Goal: Information Seeking & Learning: Learn about a topic

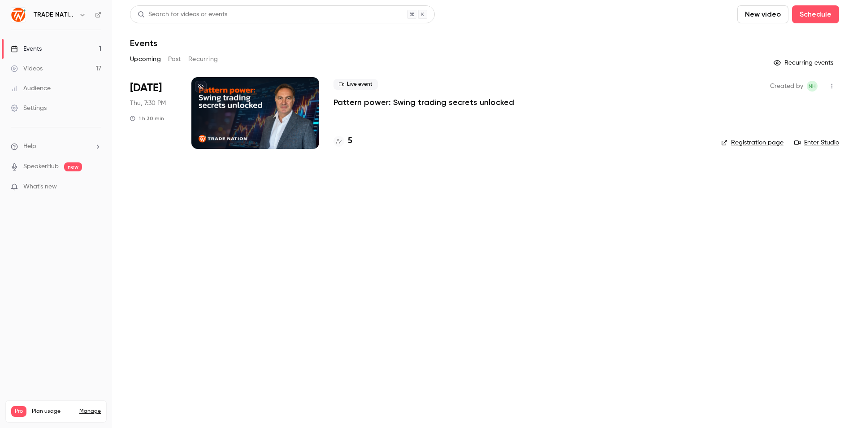
click at [178, 58] on button "Past" at bounding box center [174, 59] width 13 height 14
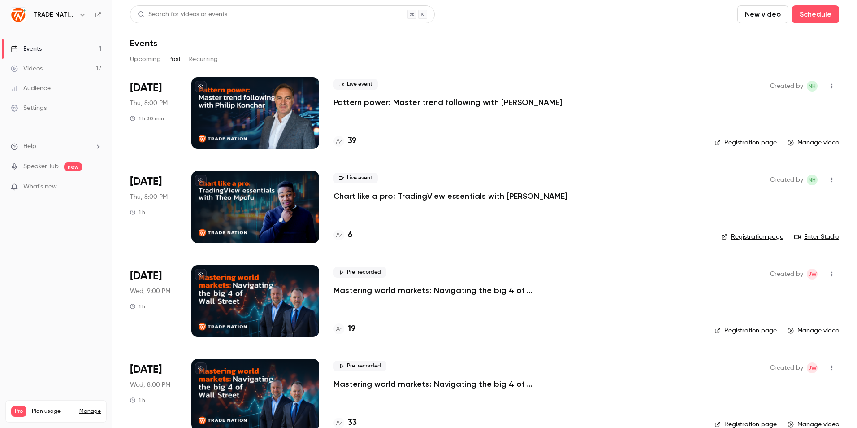
click at [828, 86] on icon "button" at bounding box center [831, 86] width 7 height 6
click at [778, 107] on div "Share" at bounding box center [790, 108] width 68 height 9
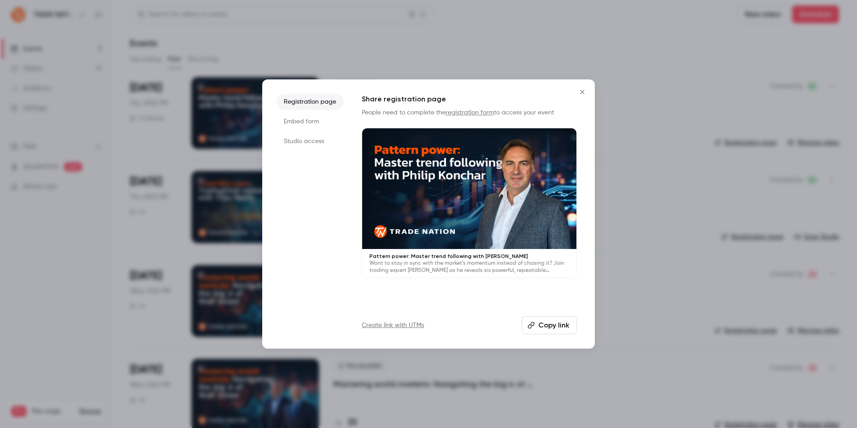
click at [552, 328] on button "Copy link" at bounding box center [549, 325] width 55 height 18
click at [307, 143] on li "Studio access" at bounding box center [309, 141] width 67 height 16
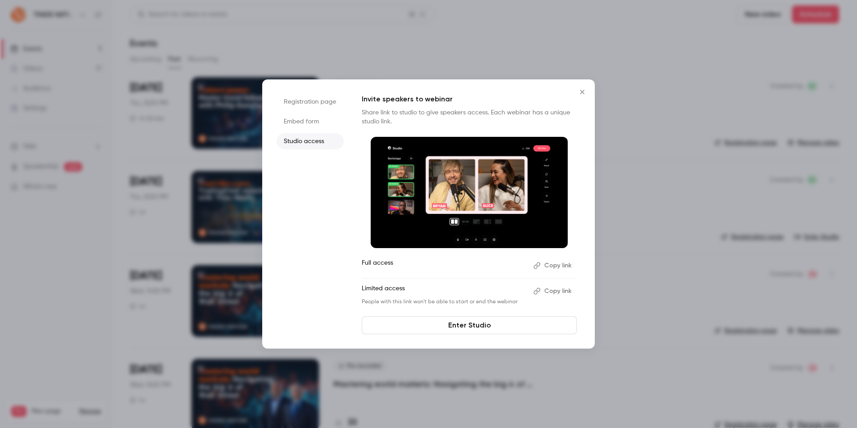
click at [300, 128] on li "Embed form" at bounding box center [309, 121] width 67 height 16
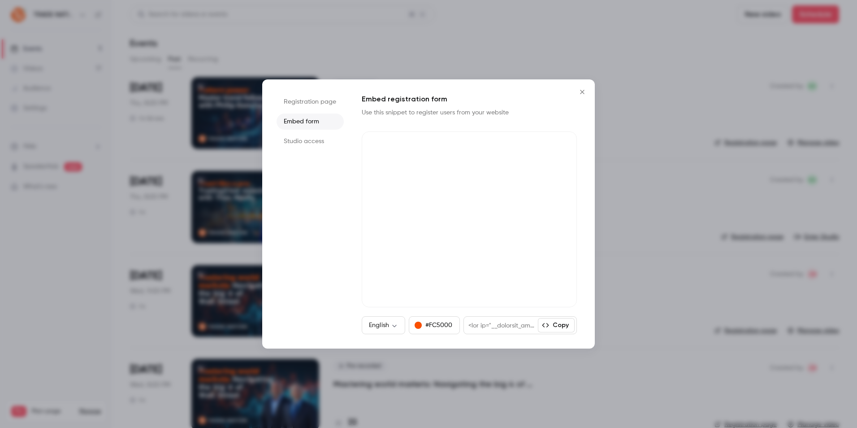
click at [306, 108] on li "Registration page" at bounding box center [309, 102] width 67 height 16
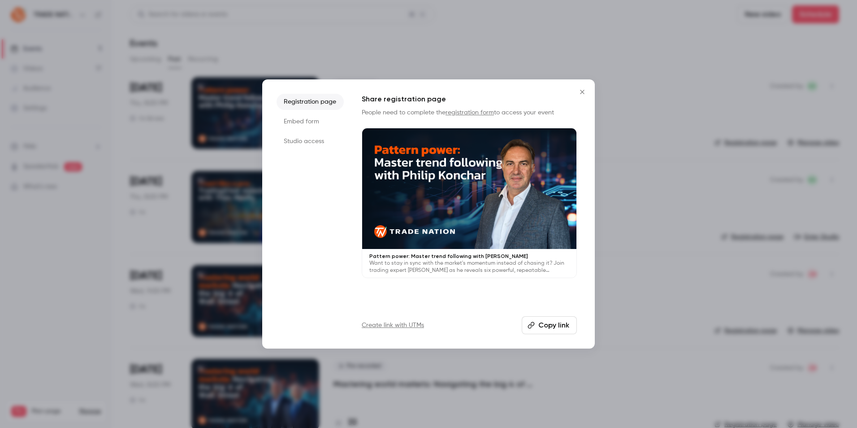
click at [572, 91] on div "Registration page Embed form Studio access Share registration page People need …" at bounding box center [428, 213] width 333 height 269
click at [582, 91] on icon "Close" at bounding box center [582, 91] width 11 height 7
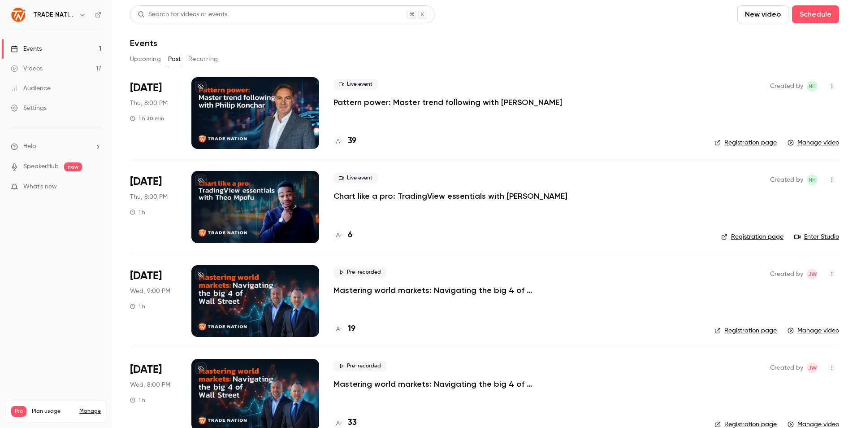
click at [398, 124] on div "Live event Pattern power: Master trend following with [PERSON_NAME] 39" at bounding box center [516, 113] width 367 height 72
click at [405, 112] on div "Live event Pattern power: Master trend following with [PERSON_NAME] 39" at bounding box center [516, 113] width 367 height 72
click at [407, 104] on p "Pattern power: Master trend following with [PERSON_NAME]" at bounding box center [447, 102] width 229 height 11
